Goal: Information Seeking & Learning: Learn about a topic

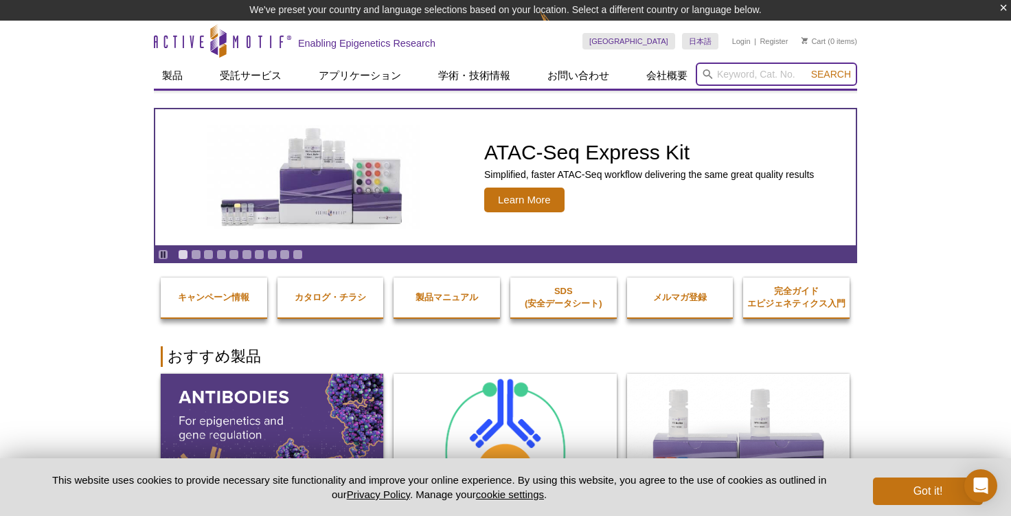
click at [744, 76] on input "search" at bounding box center [776, 74] width 161 height 23
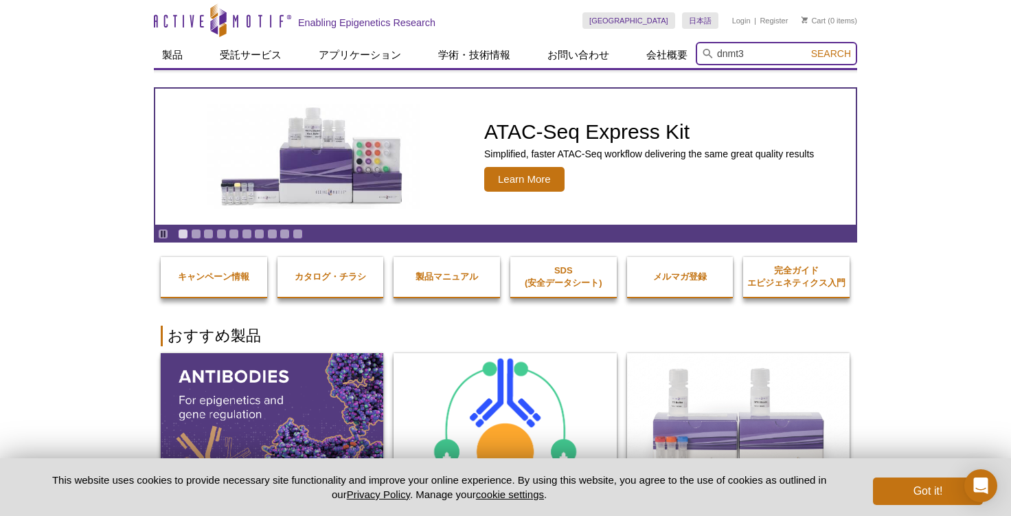
type input "dnmt3"
click at [807, 47] on button "Search" at bounding box center [831, 53] width 48 height 12
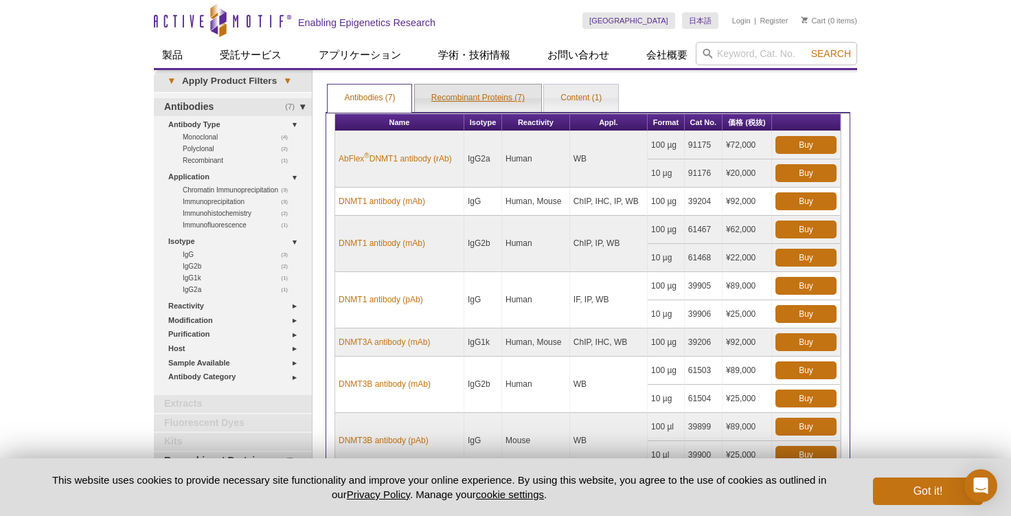
click at [470, 99] on link "Recombinant Proteins (7)" at bounding box center [478, 97] width 126 height 27
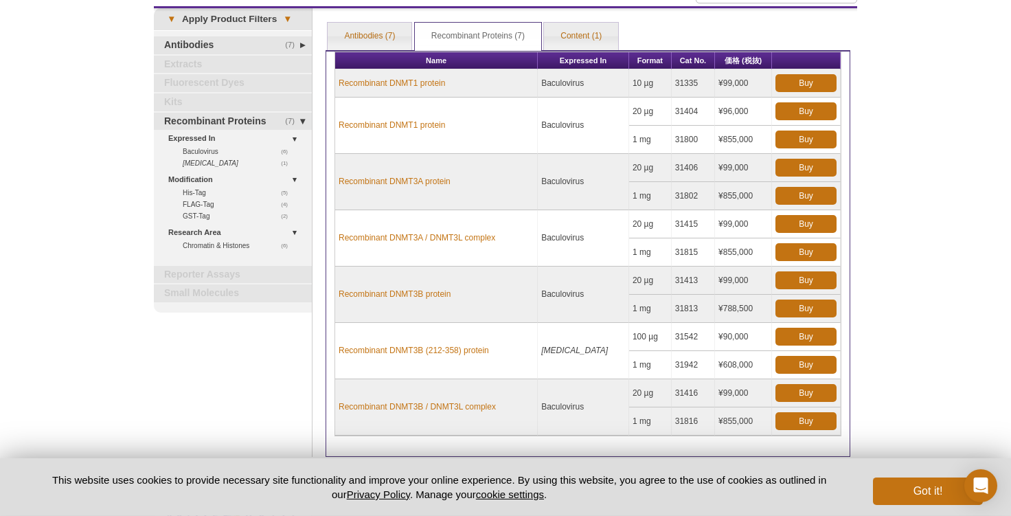
scroll to position [99, 0]
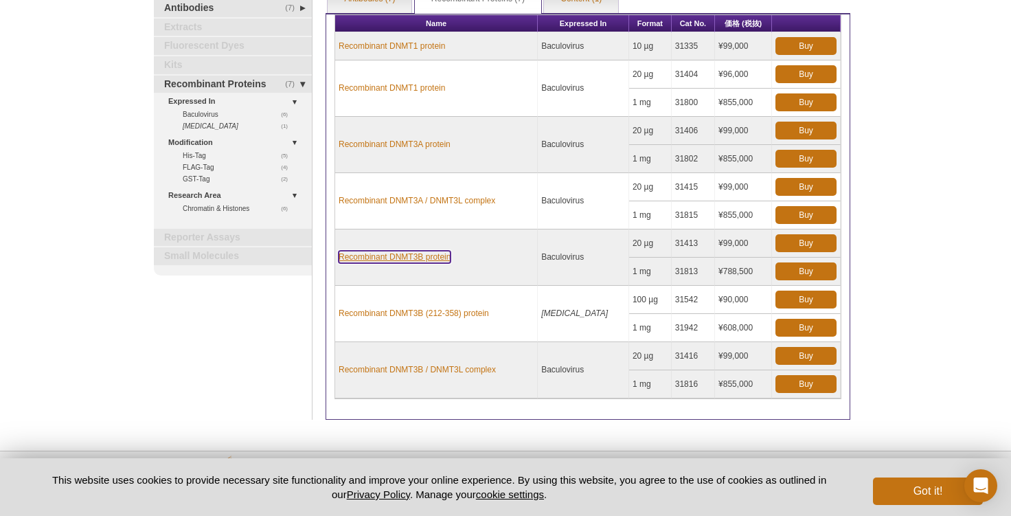
click at [420, 259] on link "Recombinant DNMT3B protein" at bounding box center [395, 257] width 112 height 12
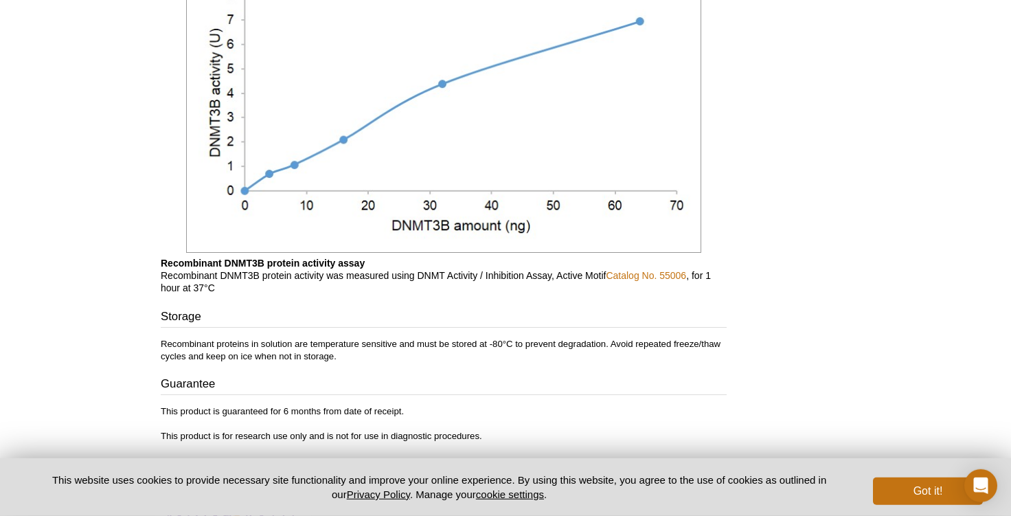
scroll to position [1207, 0]
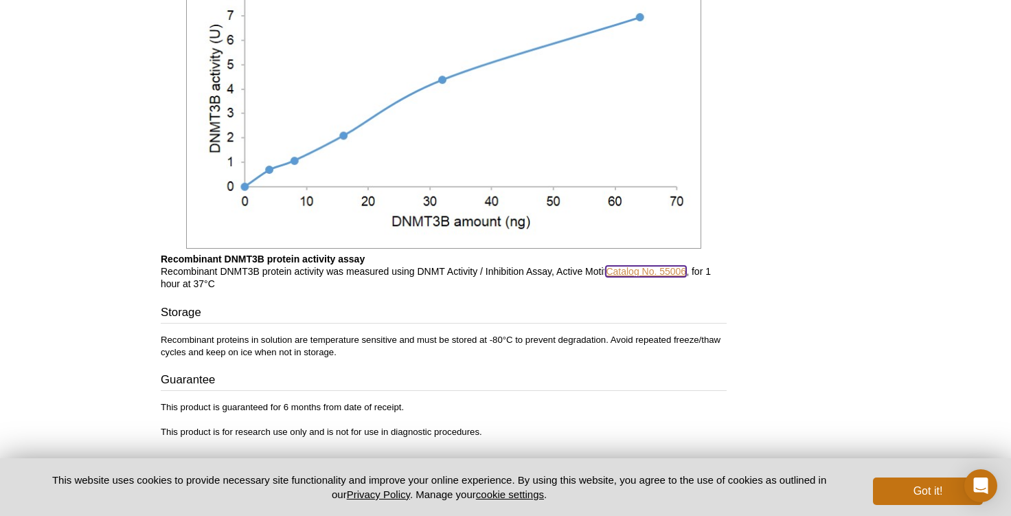
click at [675, 273] on link "Catalog No. 55006" at bounding box center [646, 271] width 80 height 11
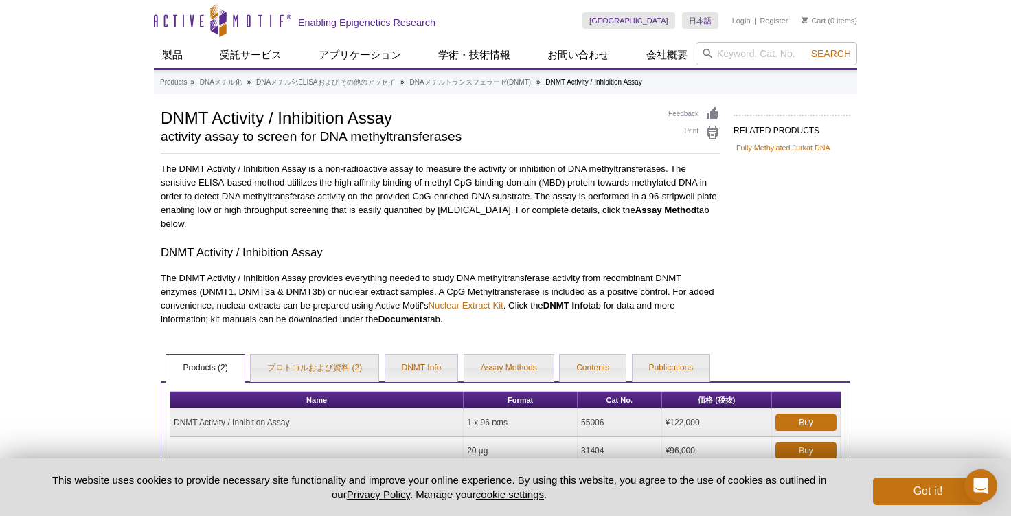
drag, startPoint x: 606, startPoint y: 419, endPoint x: 578, endPoint y: 424, distance: 27.9
click at [578, 424] on tr "DNMT Activity / Inhibition Assay 1 x 96 rxns 55006 ¥122,000 Buy" at bounding box center [505, 423] width 670 height 28
copy tr "55006"
click at [694, 14] on link "日本語" at bounding box center [700, 20] width 36 height 16
click at [427, 166] on p "The DNMT Activity / Inhibition Assay is a non-radioactive assay to measure the …" at bounding box center [440, 196] width 559 height 69
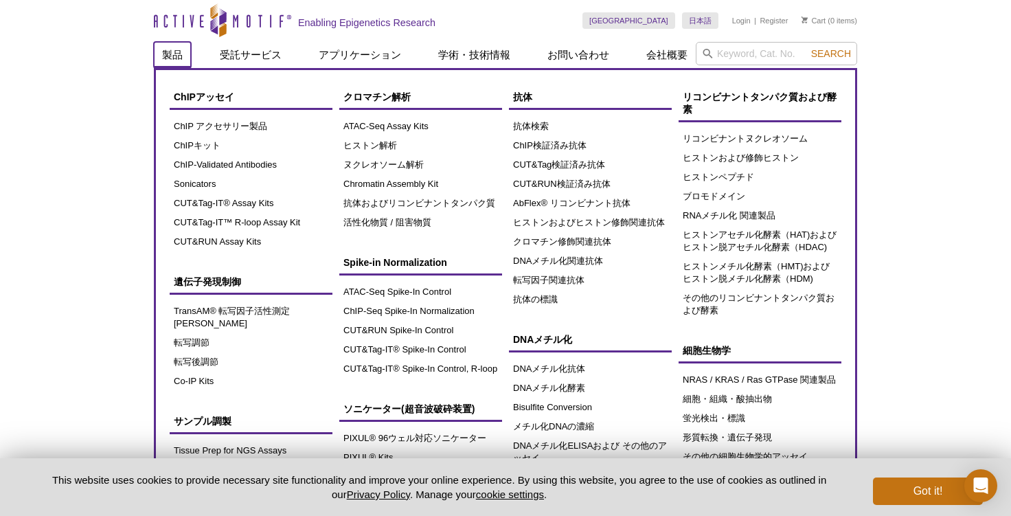
click at [164, 55] on link "製品" at bounding box center [172, 55] width 37 height 26
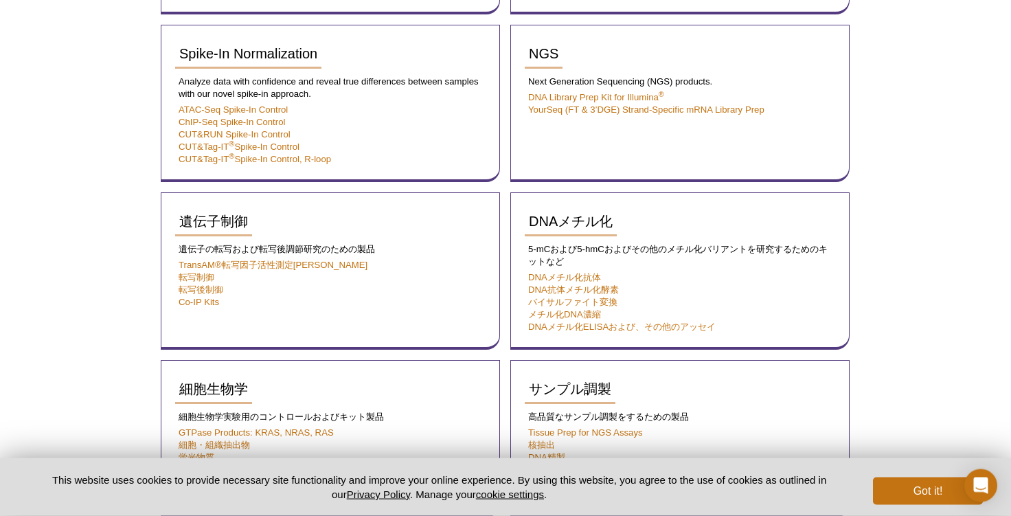
scroll to position [692, 0]
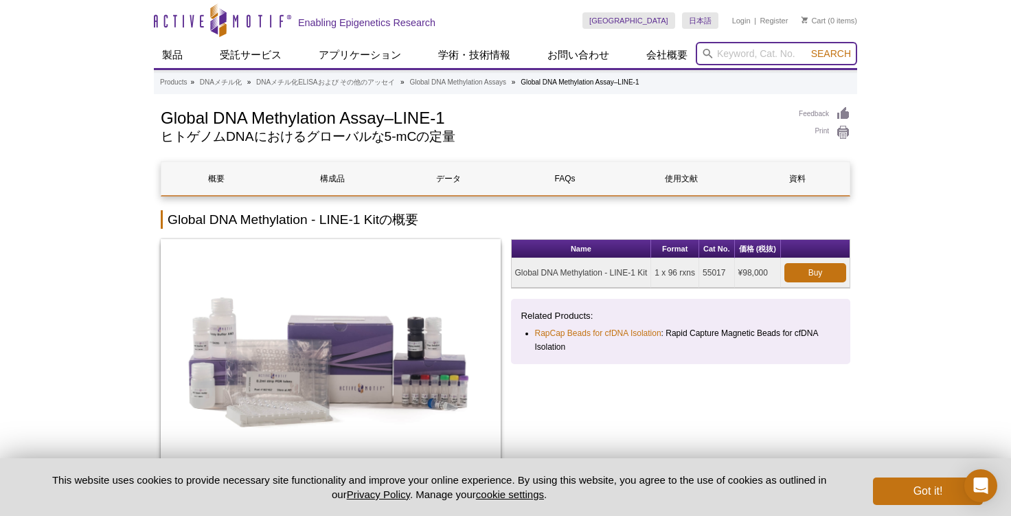
click at [756, 55] on input "search" at bounding box center [776, 53] width 161 height 23
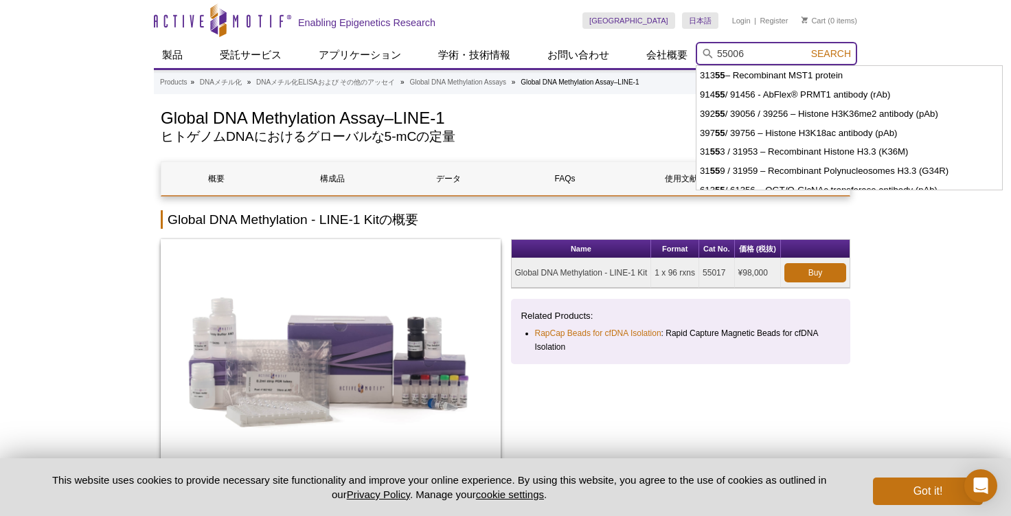
type input "55006"
click at [807, 47] on button "Search" at bounding box center [831, 53] width 48 height 12
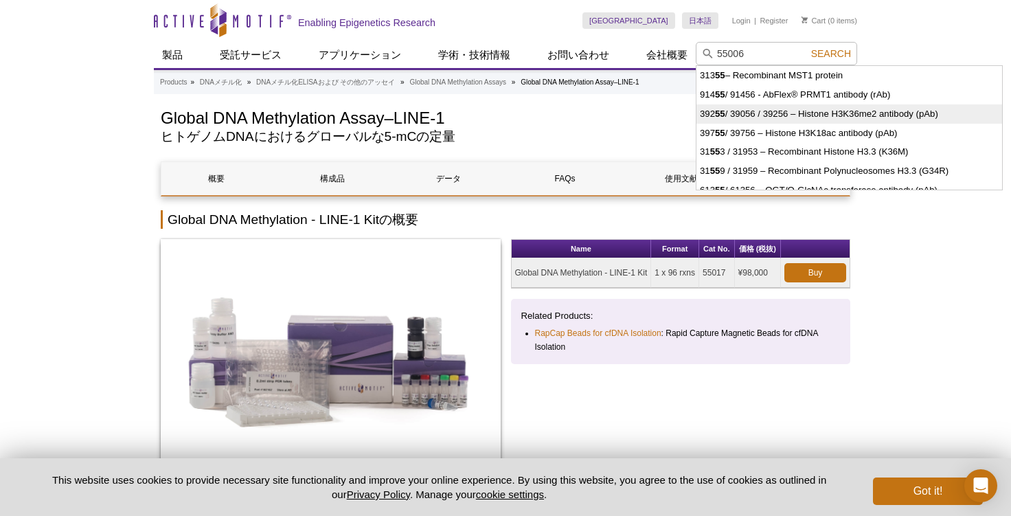
click at [611, 136] on h2 "ヒトゲノムDNAにおけるグローバルな5-mCの定量" at bounding box center [473, 137] width 624 height 12
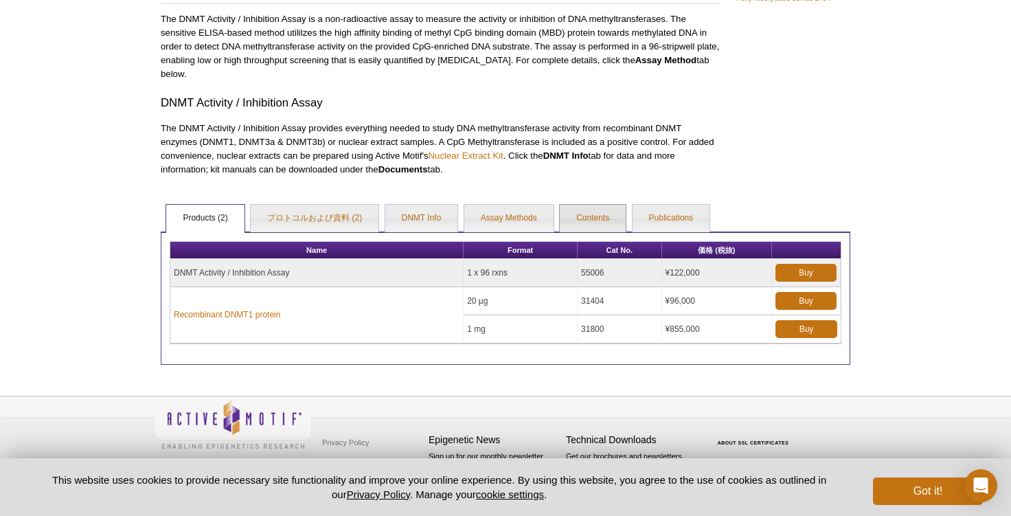
scroll to position [51, 0]
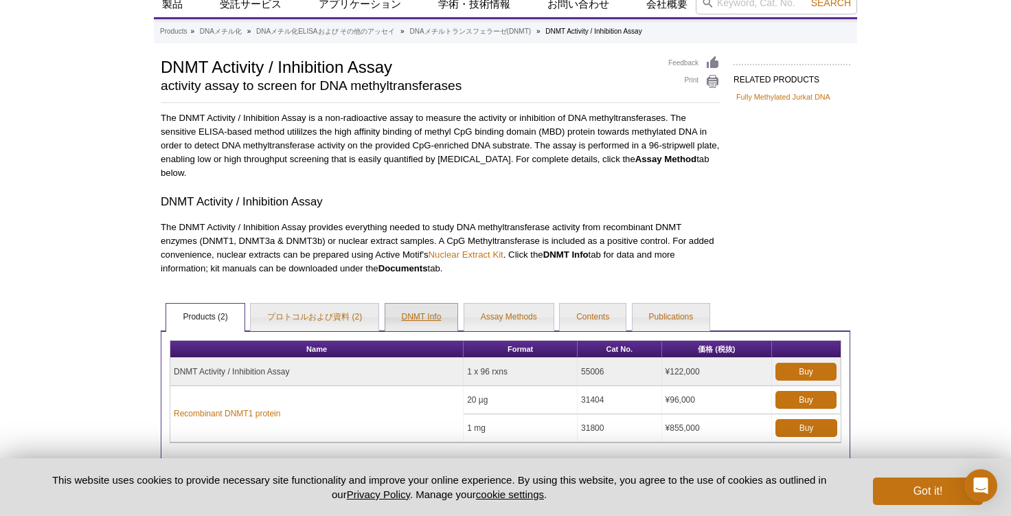
click at [427, 319] on link "DNMT Info" at bounding box center [421, 317] width 73 height 27
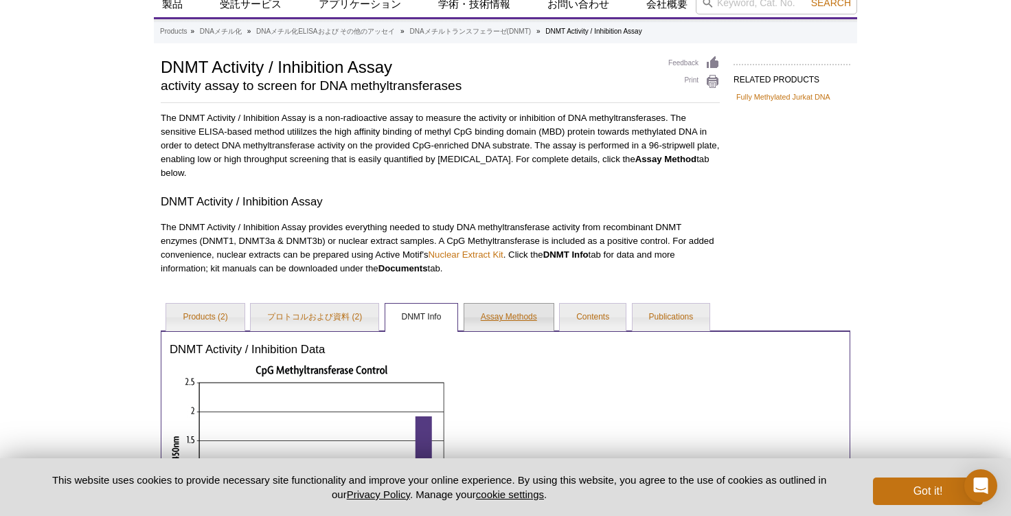
click at [498, 320] on link "Assay Methods" at bounding box center [508, 317] width 89 height 27
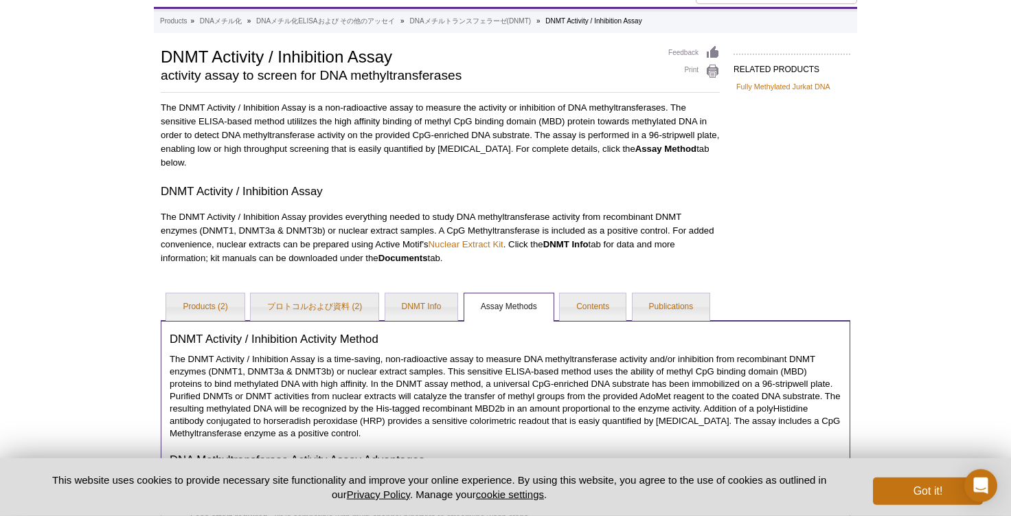
scroll to position [0, 0]
